Goal: Task Accomplishment & Management: Complete application form

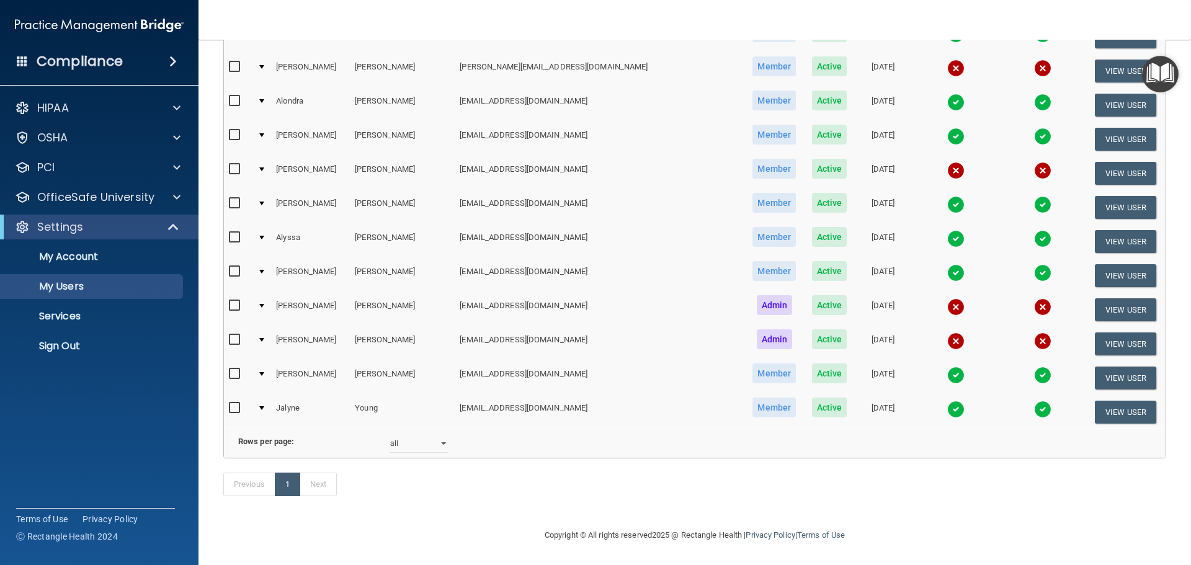
scroll to position [2543, 0]
click at [1120, 401] on button "View User" at bounding box center [1125, 412] width 61 height 23
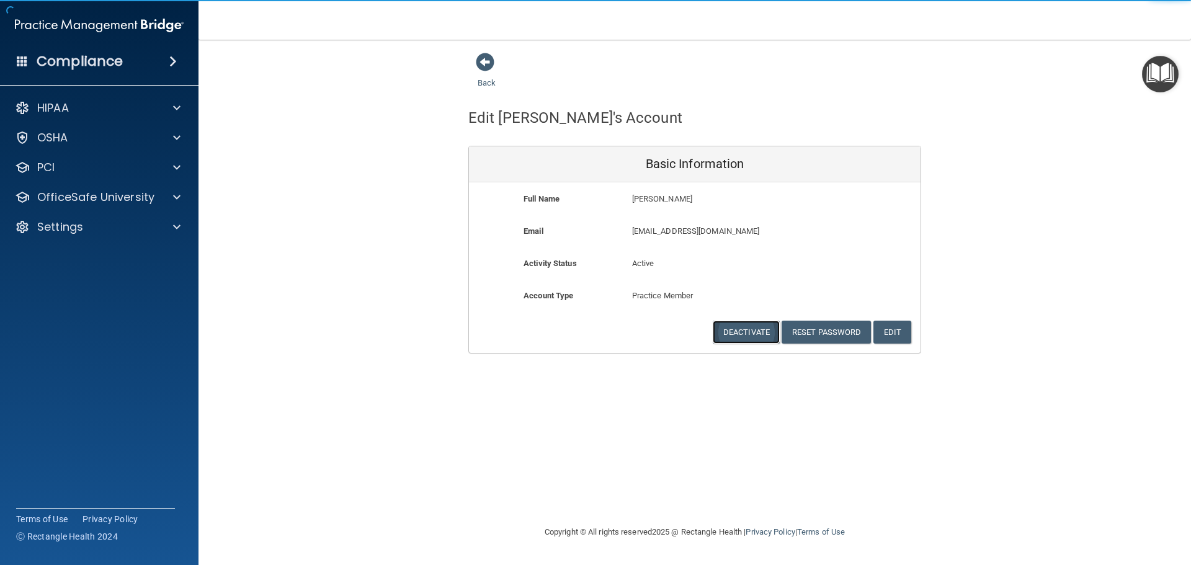
click at [760, 331] on button "Deactivate" at bounding box center [746, 332] width 67 height 23
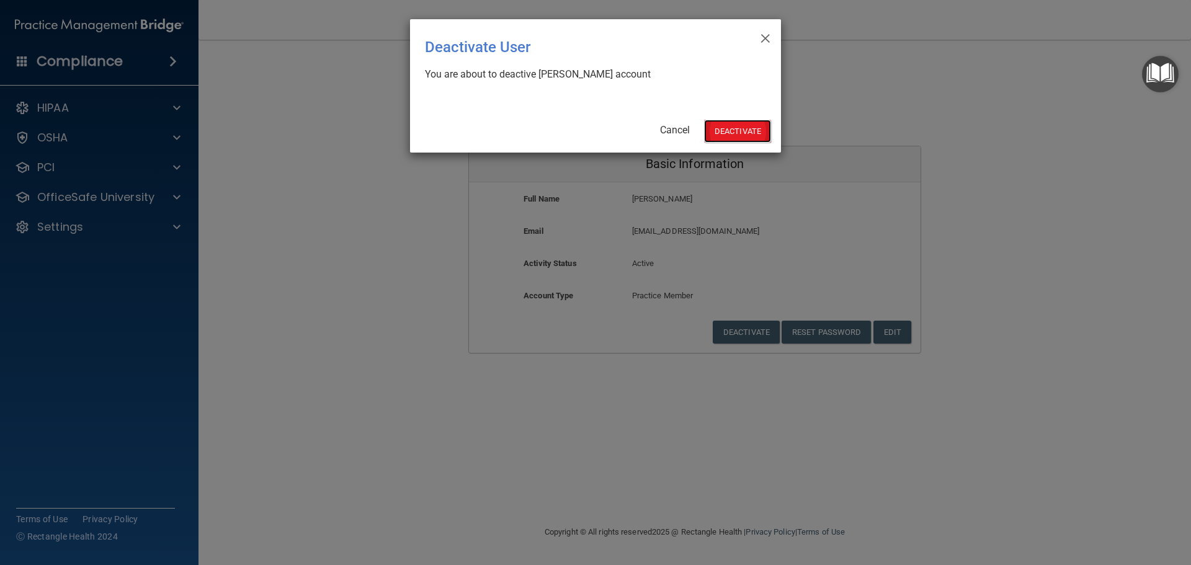
click at [723, 125] on button "Deactivate" at bounding box center [737, 131] width 67 height 23
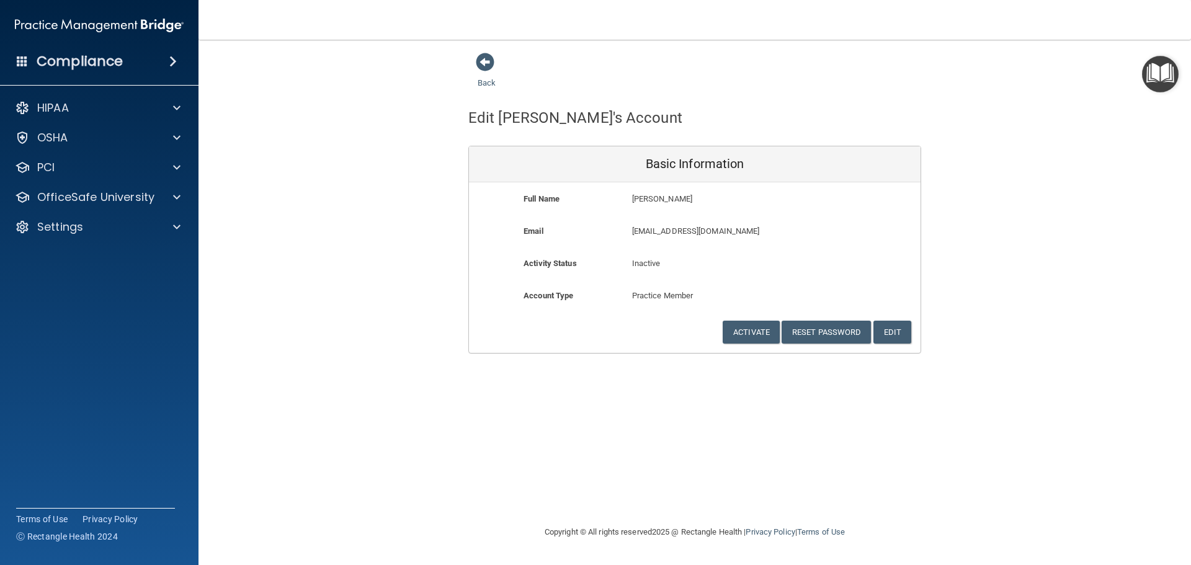
click at [321, 248] on div "Back Edit Jalyne's Account Basic Information Full Name Jalyne Young Jalyne Last…" at bounding box center [694, 203] width 943 height 302
click at [486, 62] on span at bounding box center [485, 62] width 19 height 19
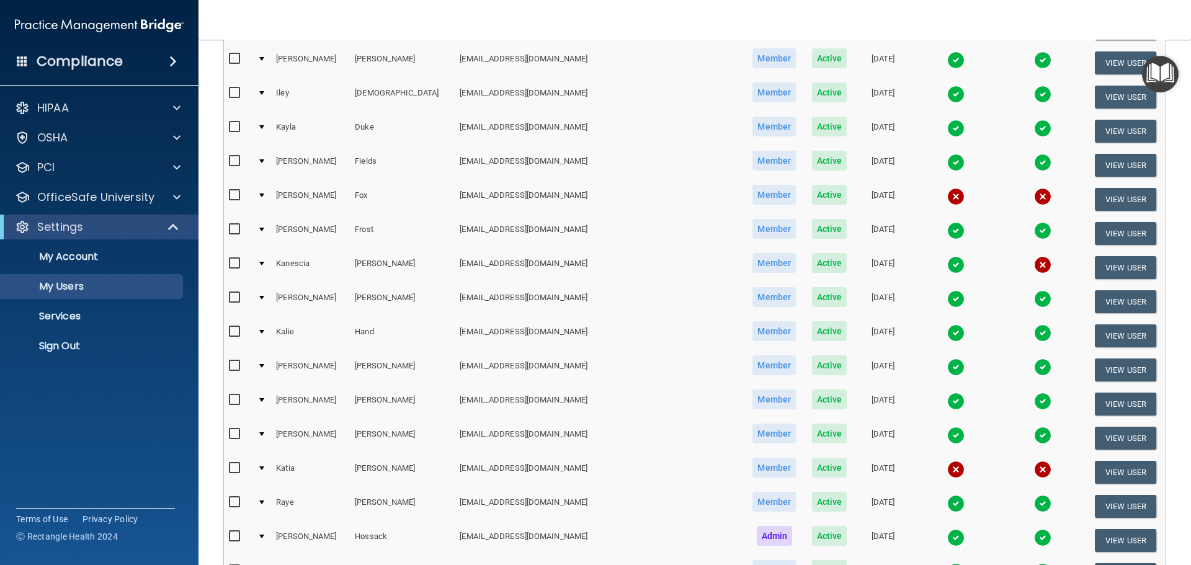
scroll to position [682, 0]
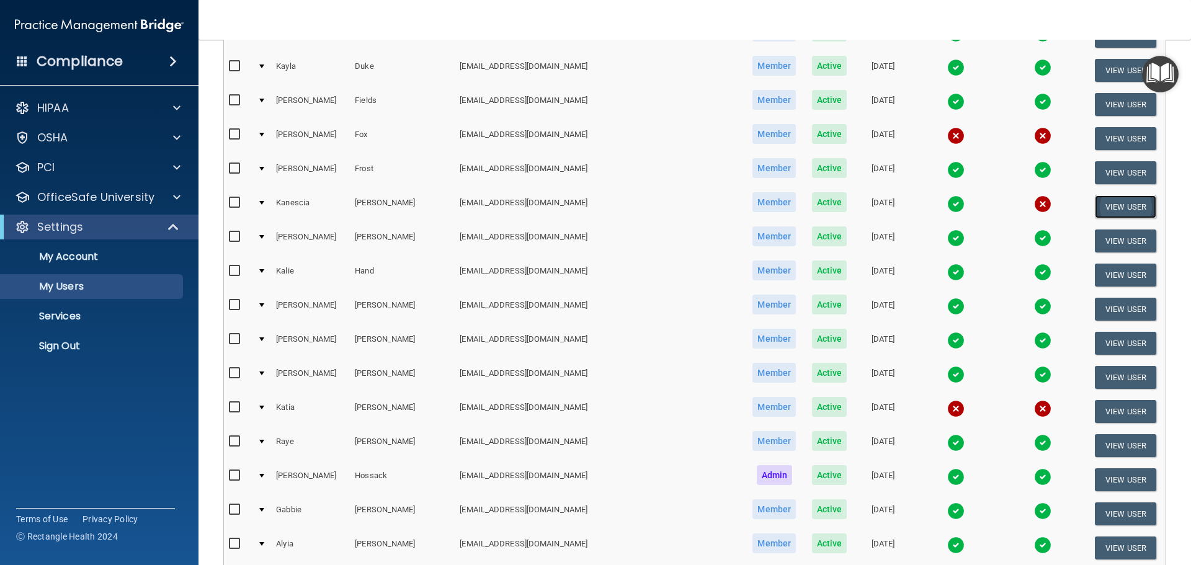
click at [1100, 205] on button "View User" at bounding box center [1125, 206] width 61 height 23
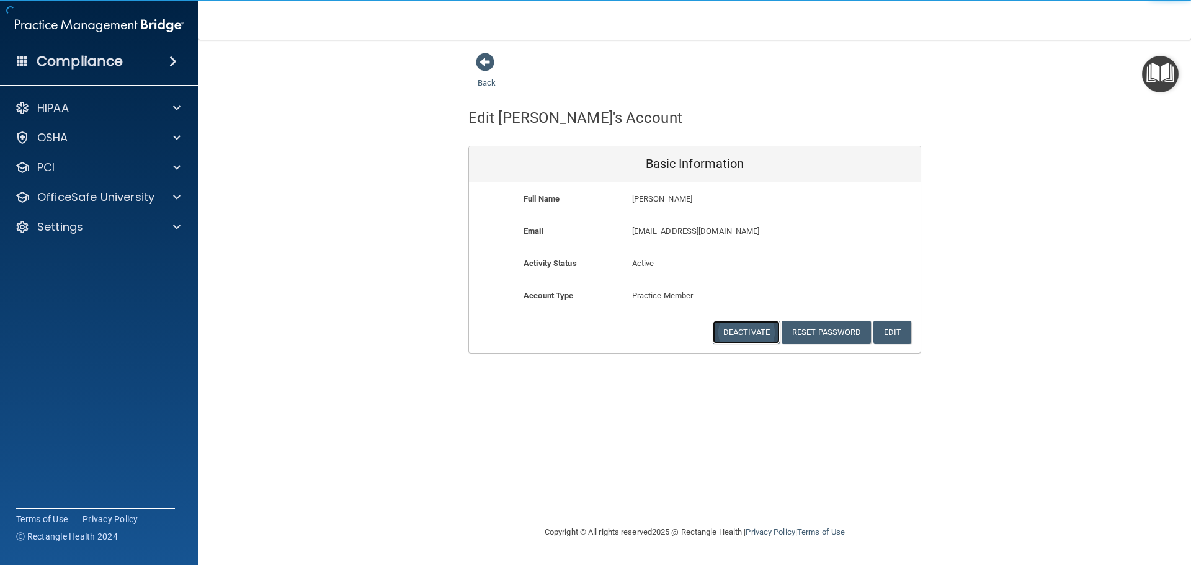
click at [747, 326] on button "Deactivate" at bounding box center [746, 332] width 67 height 23
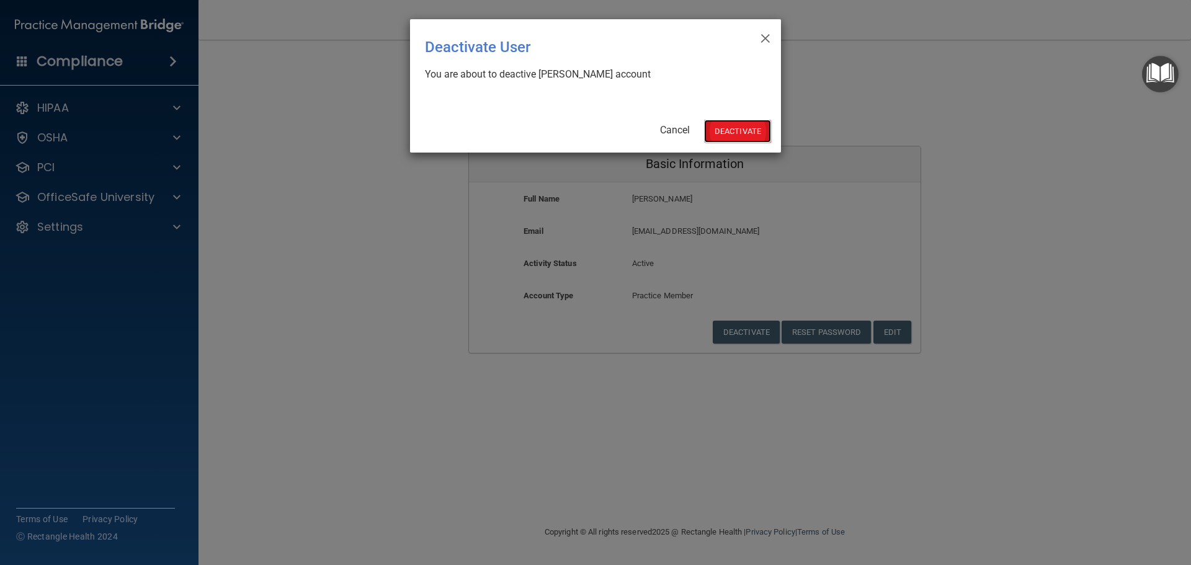
click at [756, 130] on button "Deactivate" at bounding box center [737, 131] width 67 height 23
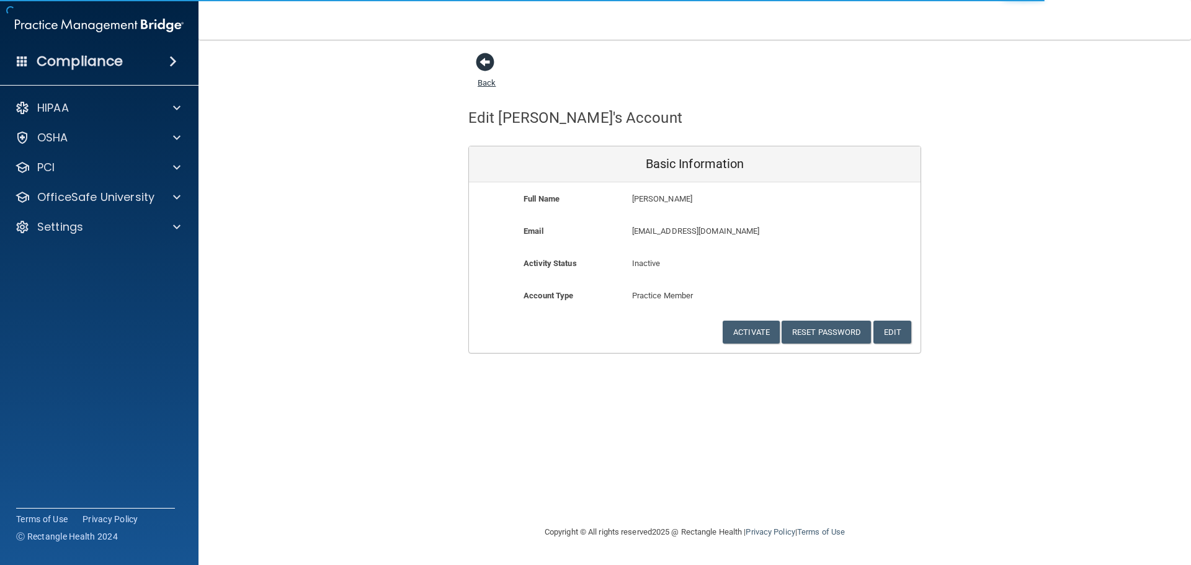
click at [492, 66] on span at bounding box center [485, 62] width 19 height 19
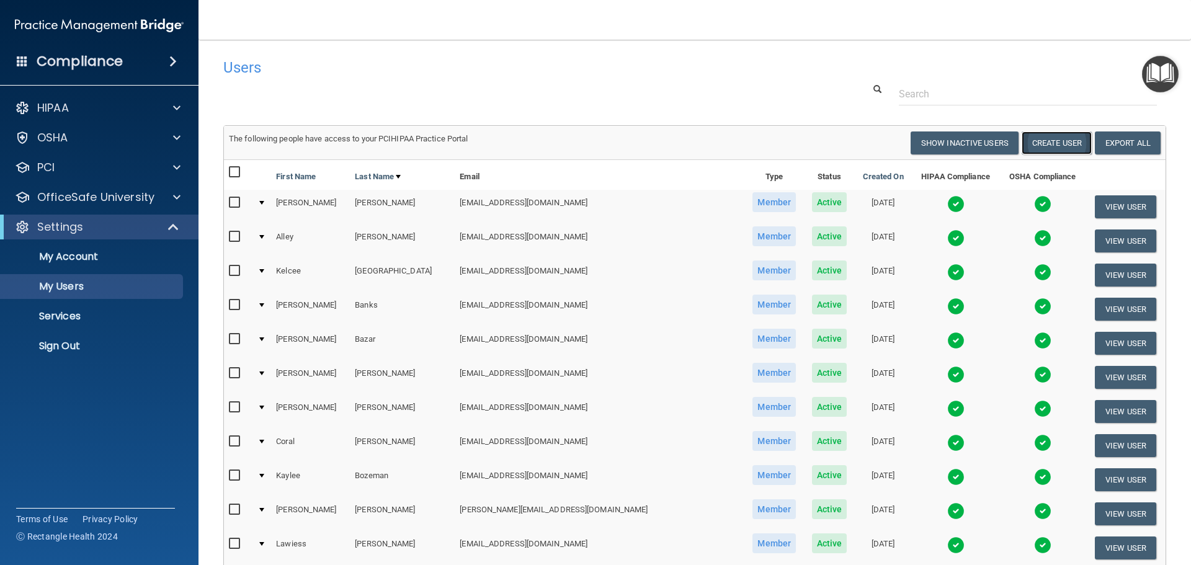
click at [1034, 147] on button "Create User" at bounding box center [1057, 143] width 70 height 23
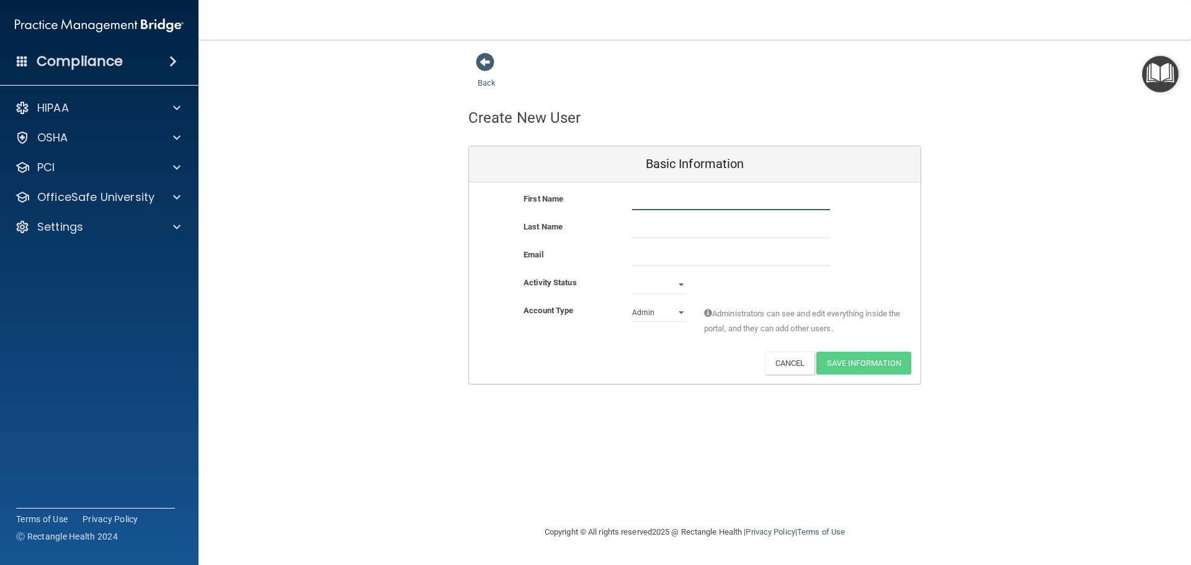
click at [681, 200] on input "text" at bounding box center [731, 201] width 198 height 19
type input "Haylee"
type input "Price"
click at [692, 260] on input "email" at bounding box center [731, 257] width 198 height 19
click at [667, 257] on input "email" at bounding box center [731, 257] width 198 height 19
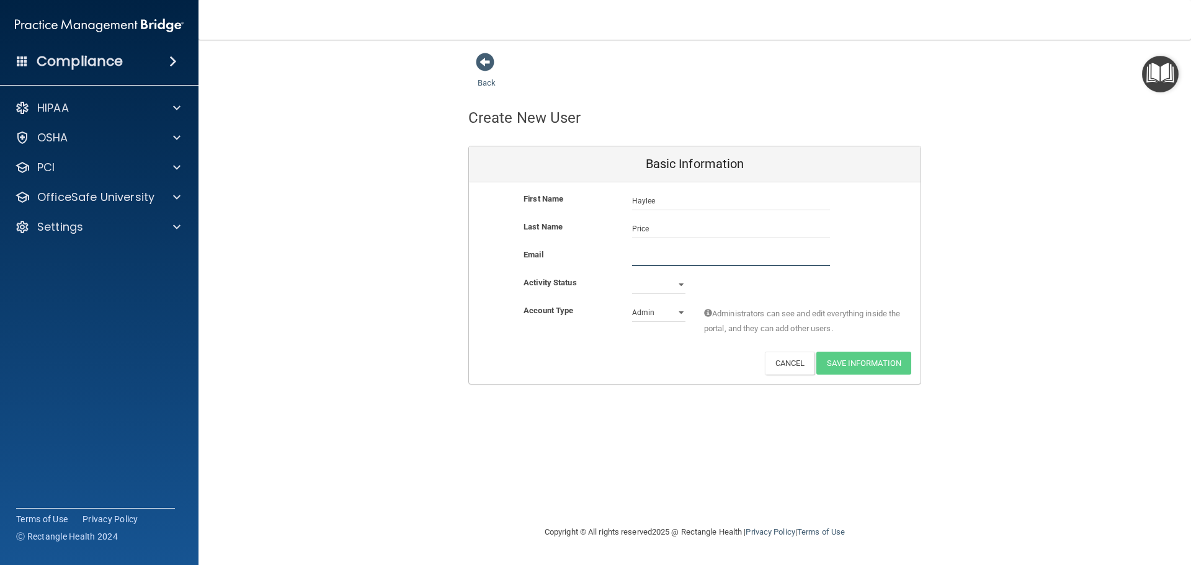
paste input "[EMAIL_ADDRESS][DOMAIN_NAME]"
type input "[EMAIL_ADDRESS][DOMAIN_NAME]"
click at [655, 285] on select "Active Inactive" at bounding box center [658, 287] width 53 height 19
select select "active"
click at [632, 275] on select "Active Inactive" at bounding box center [658, 284] width 53 height 19
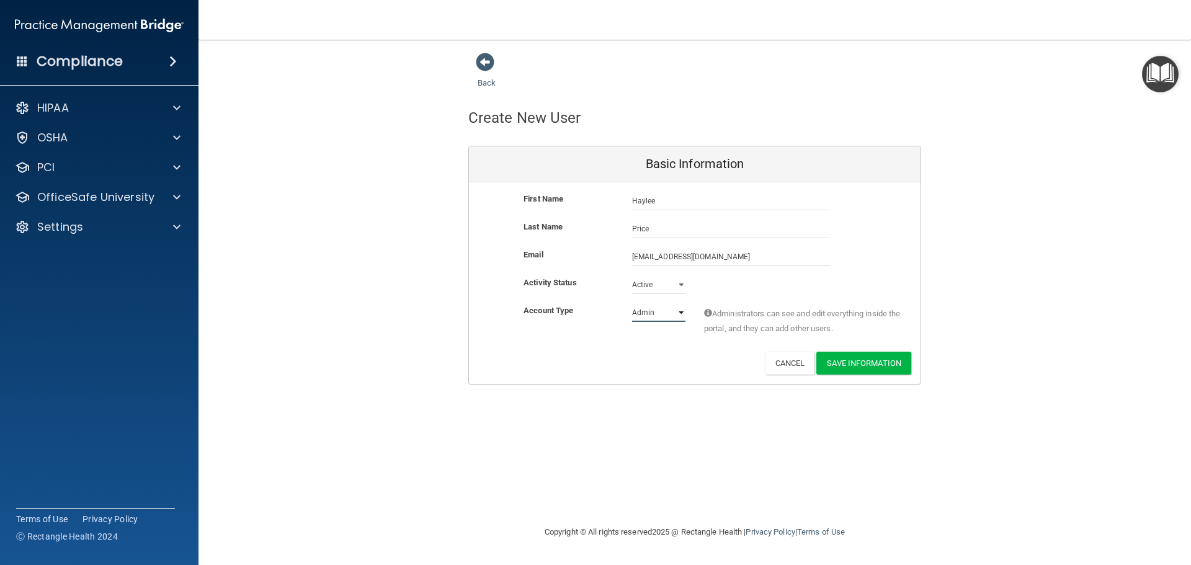
click at [645, 315] on select "Admin Member" at bounding box center [658, 312] width 53 height 19
select select "practice_member"
click at [632, 303] on select "Admin Member" at bounding box center [658, 312] width 53 height 19
click at [859, 361] on button "Save Information" at bounding box center [863, 363] width 95 height 23
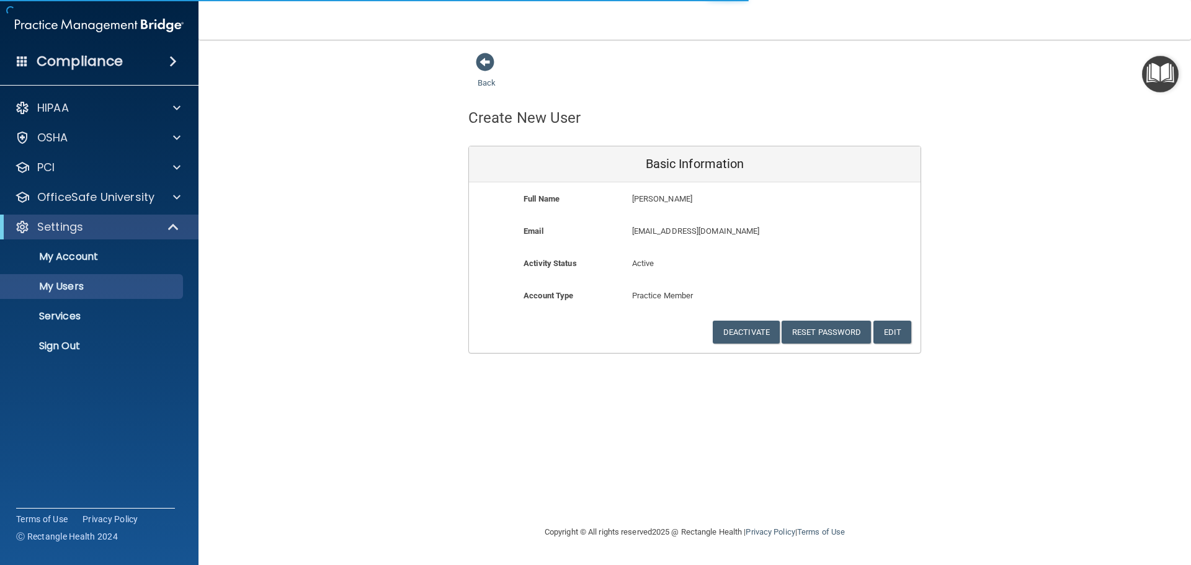
select select "20"
